Goal: Find specific page/section: Find specific page/section

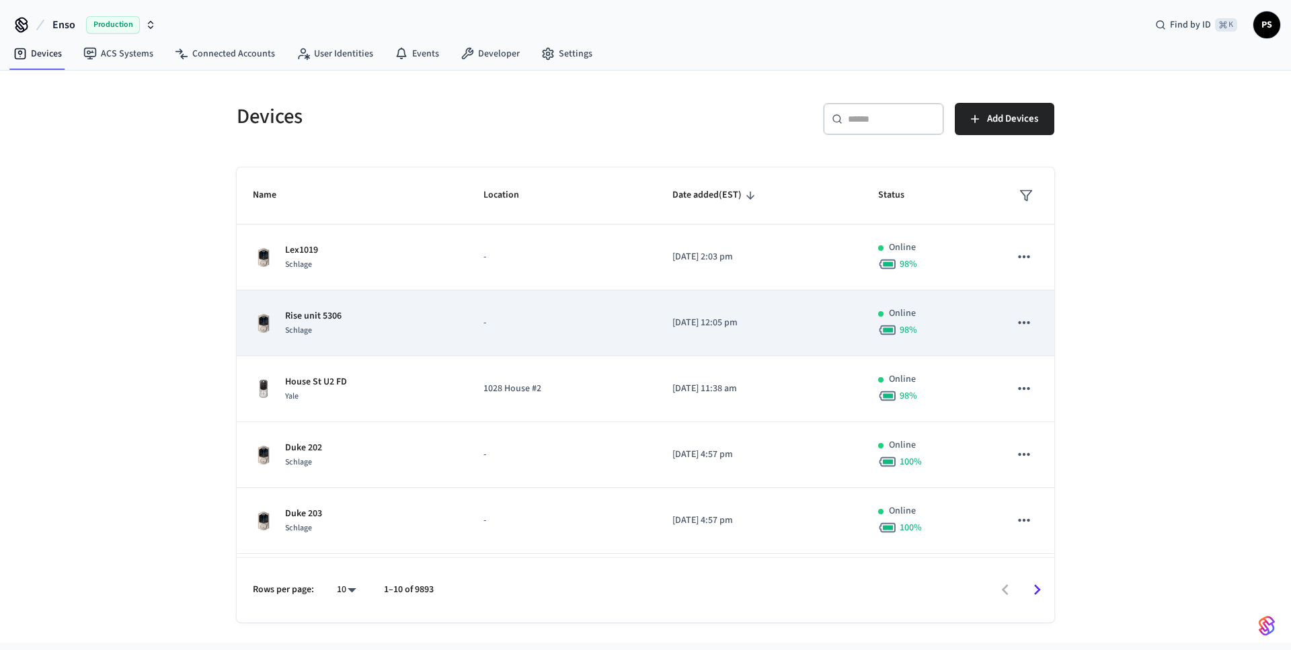
click at [321, 297] on td "Rise unit 5306 Schlage" at bounding box center [352, 324] width 231 height 66
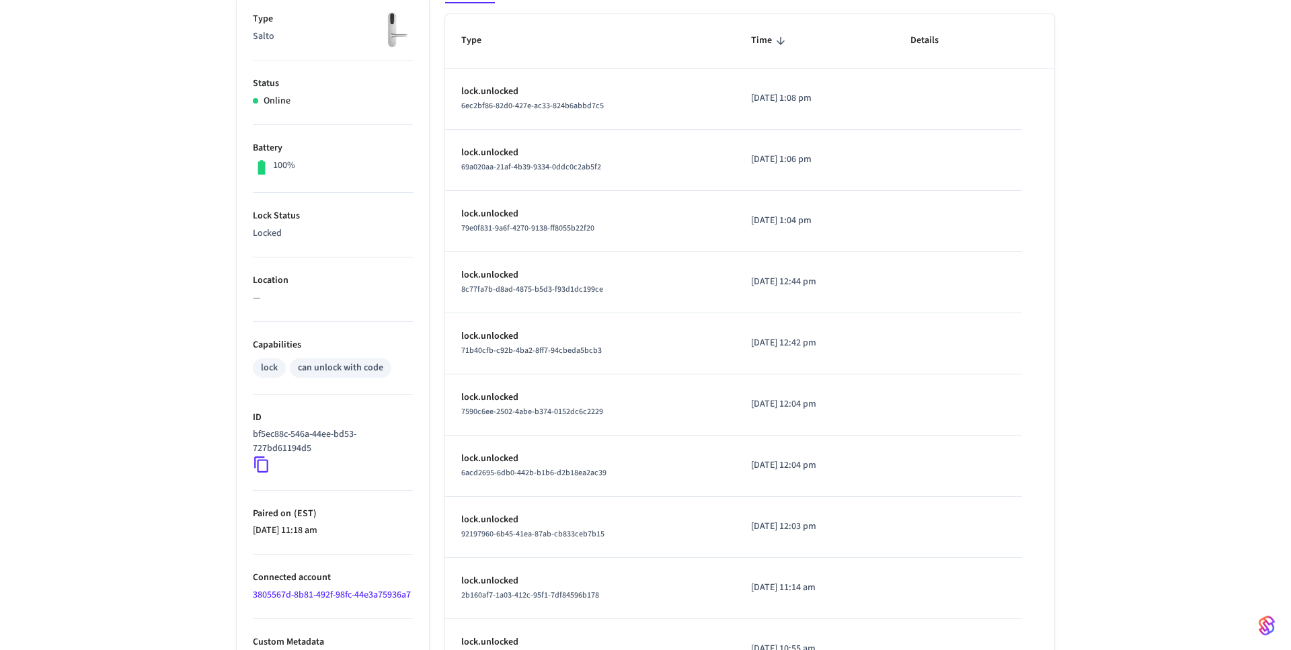
scroll to position [321, 0]
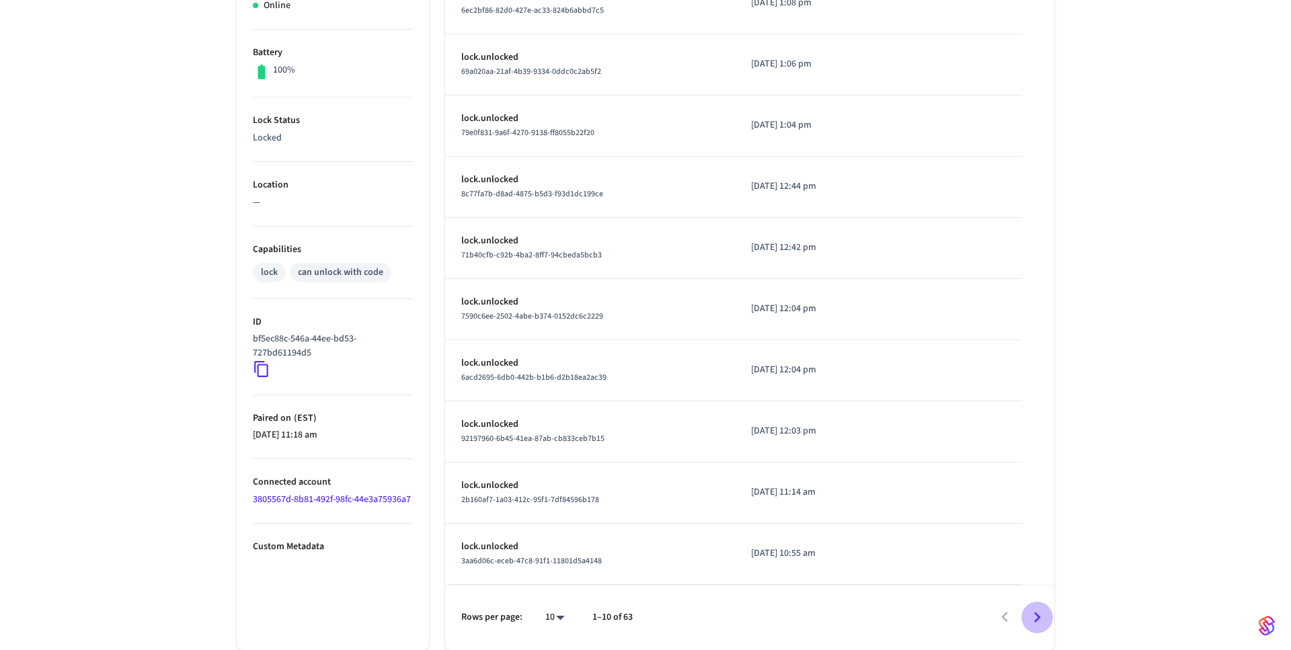
click at [1046, 610] on icon "Go to next page" at bounding box center [1037, 617] width 21 height 21
click at [1042, 600] on div "Rows per page: 10 ** 11–20 of 63" at bounding box center [749, 617] width 609 height 65
click at [1042, 613] on icon "Go to next page" at bounding box center [1037, 617] width 21 height 21
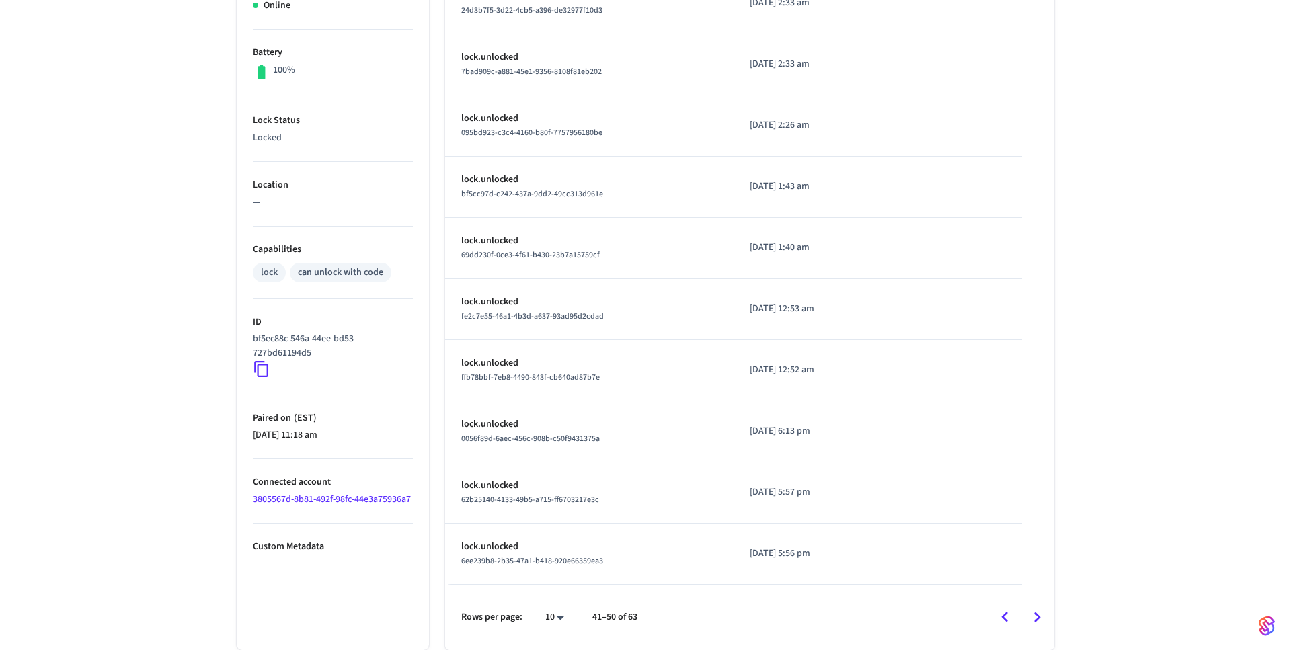
click at [1005, 629] on button "Go to previous page" at bounding box center [1005, 618] width 32 height 32
